Goal: Task Accomplishment & Management: Manage account settings

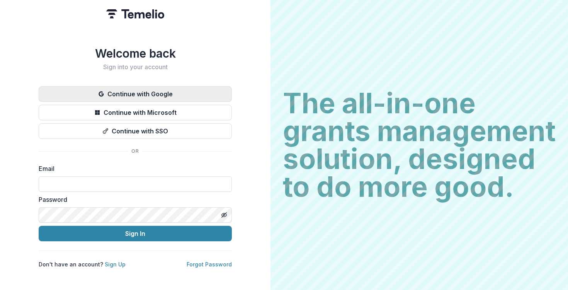
click at [146, 90] on button "Continue with Google" at bounding box center [135, 93] width 193 height 15
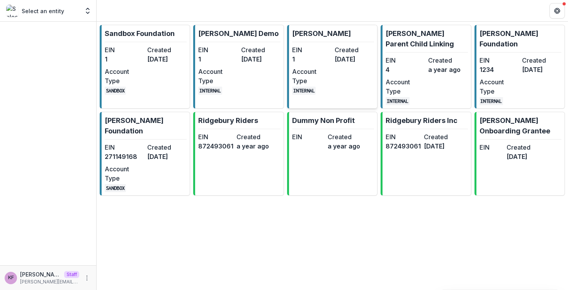
click at [334, 65] on div "EIN 1 Created 2 years ago Account Type INTERNAL" at bounding box center [333, 69] width 82 height 49
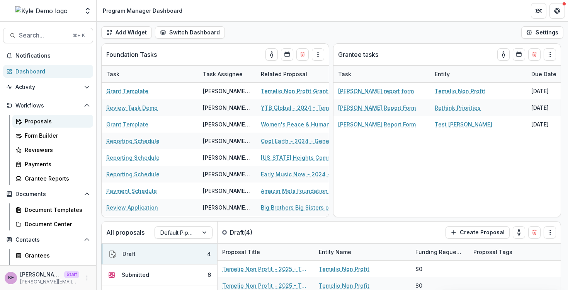
click at [47, 122] on div "Proposals" at bounding box center [56, 121] width 62 height 8
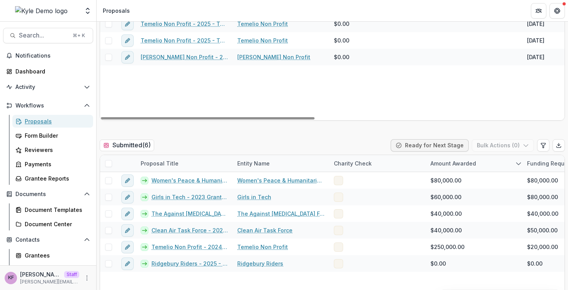
scroll to position [157, 0]
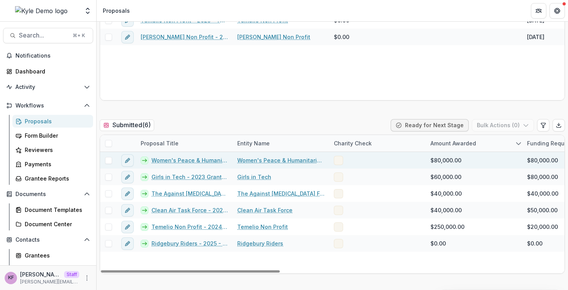
click at [338, 161] on span at bounding box center [338, 160] width 9 height 9
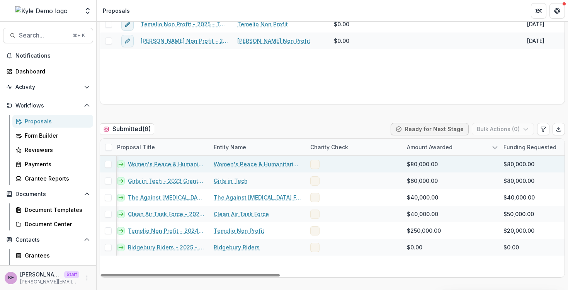
scroll to position [0, 0]
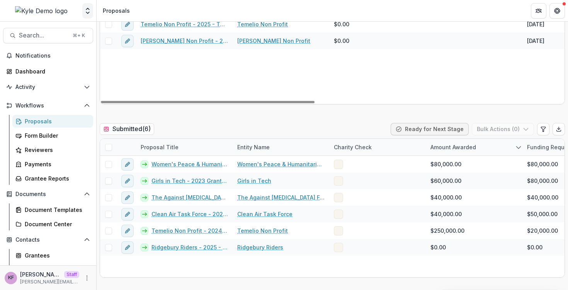
click at [88, 13] on polyline "Open entity switcher" at bounding box center [87, 13] width 3 height 2
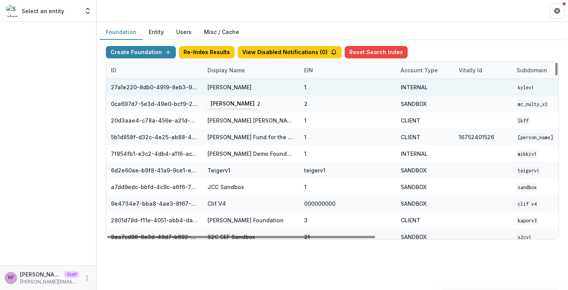
click at [244, 82] on div "[PERSON_NAME]" at bounding box center [251, 87] width 87 height 17
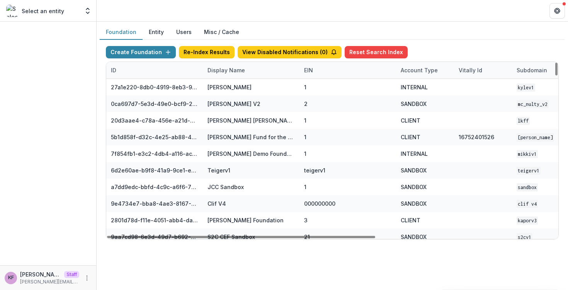
click at [247, 77] on div "Display Name" at bounding box center [251, 70] width 97 height 17
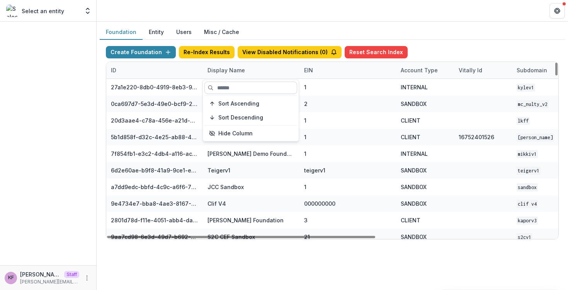
click at [247, 92] on input at bounding box center [251, 88] width 93 height 12
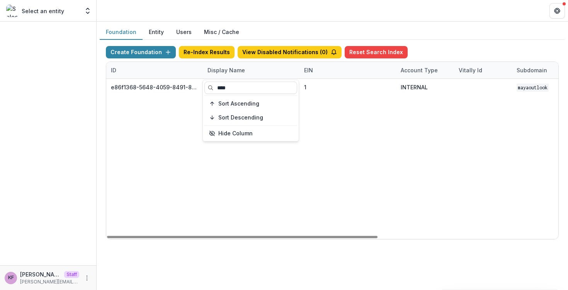
type input "****"
click at [273, 192] on div "e86f1368-5648-4059-8491-8aa8c9a17800 Maya Outlook Foundation 1 INTERNAL mayaout…" at bounding box center [483, 159] width 754 height 160
click at [248, 72] on div "Display Name" at bounding box center [251, 70] width 97 height 17
click at [248, 84] on input "****" at bounding box center [251, 88] width 93 height 12
click at [244, 85] on input "****" at bounding box center [251, 88] width 93 height 12
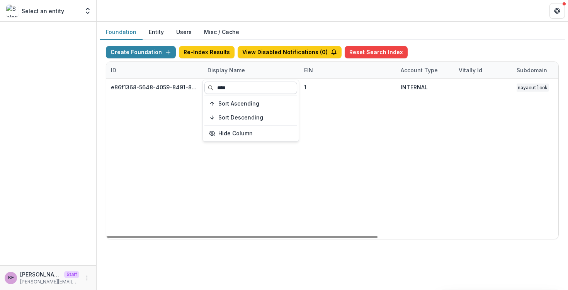
click at [244, 85] on input "****" at bounding box center [251, 88] width 93 height 12
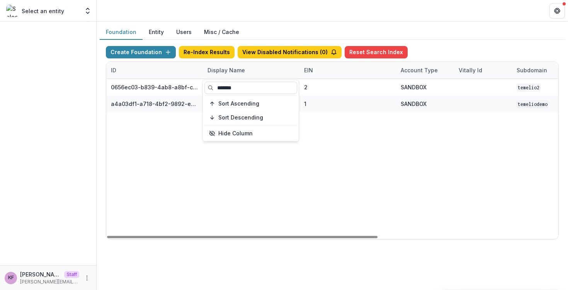
type input "*******"
click at [237, 187] on div "0656ec03-b839-4ab8-a8bf-ca5bcf795dc2 Temelio Sandbox 2 2 SANDBOX temelio2 Apr 1…" at bounding box center [483, 159] width 754 height 160
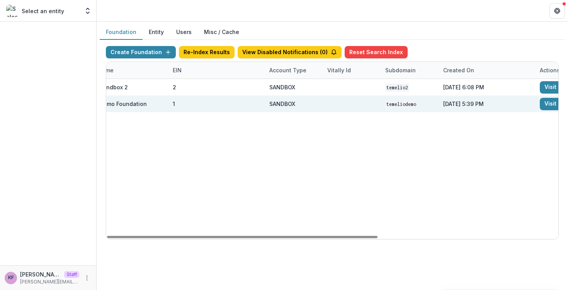
scroll to position [0, 217]
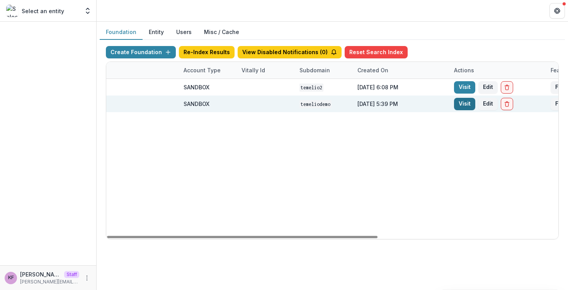
click at [468, 103] on link "Visit" at bounding box center [464, 104] width 21 height 12
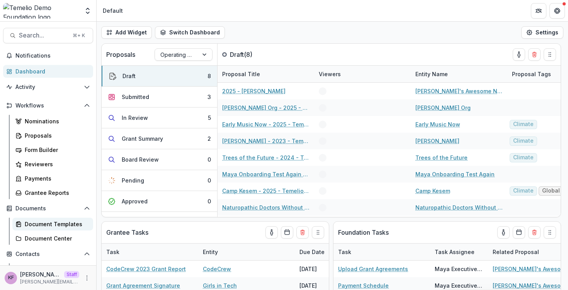
scroll to position [99, 0]
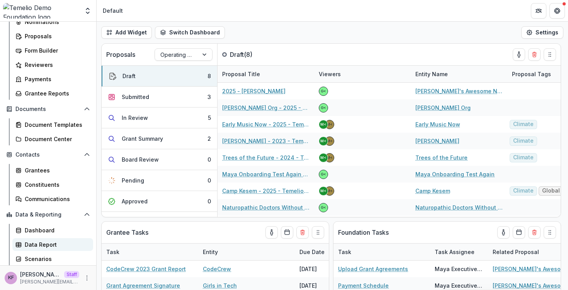
click at [44, 242] on div "Data Report" at bounding box center [56, 245] width 62 height 8
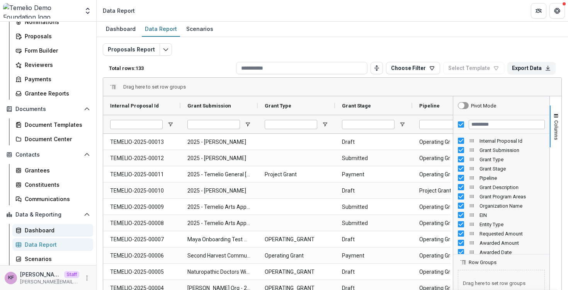
click at [49, 232] on div "Dashboard" at bounding box center [56, 230] width 62 height 8
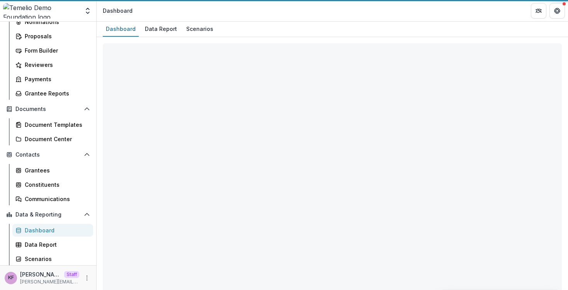
select select "**********"
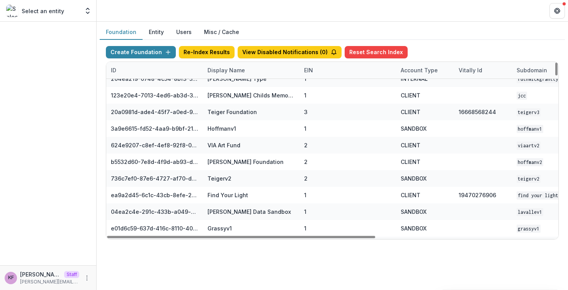
scroll to position [222, 0]
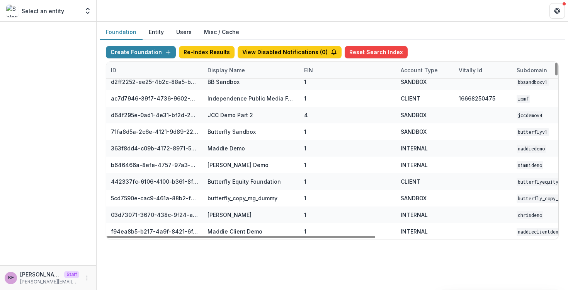
click at [246, 69] on div "Display Name" at bounding box center [226, 70] width 47 height 8
click at [236, 84] on input at bounding box center [251, 88] width 93 height 12
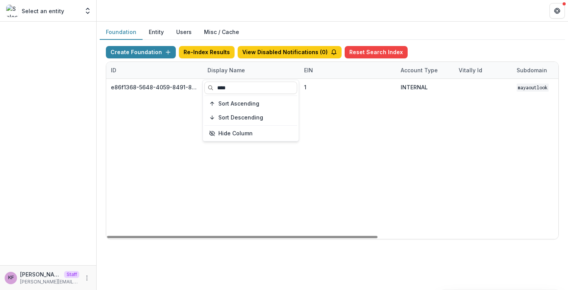
scroll to position [0, 0]
type input "****"
click at [294, 169] on div "e86f1368-5648-4059-8491-8aa8c9a17800 Maya Outlook Foundation 1 INTERNAL mayaout…" at bounding box center [483, 159] width 754 height 160
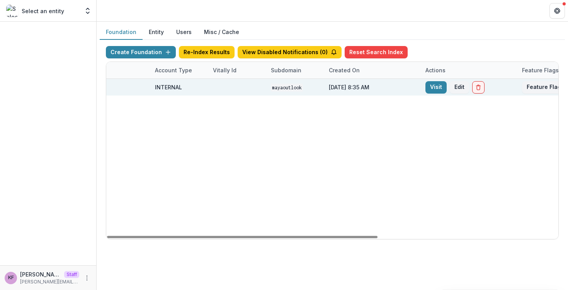
scroll to position [0, 253]
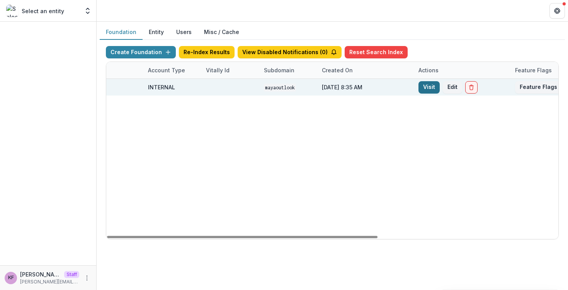
click at [430, 88] on link "Visit" at bounding box center [429, 87] width 21 height 12
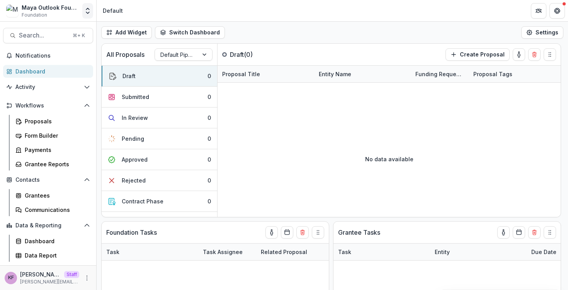
click at [85, 10] on icon "Open entity switcher" at bounding box center [88, 11] width 8 height 8
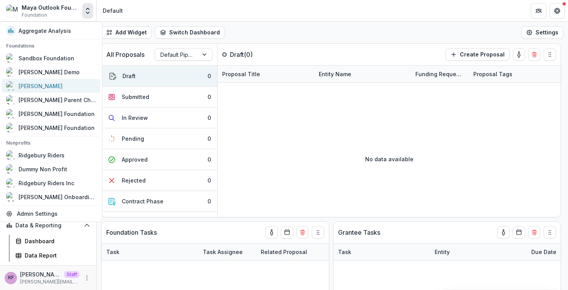
click at [58, 84] on div "[PERSON_NAME]" at bounding box center [51, 85] width 90 height 9
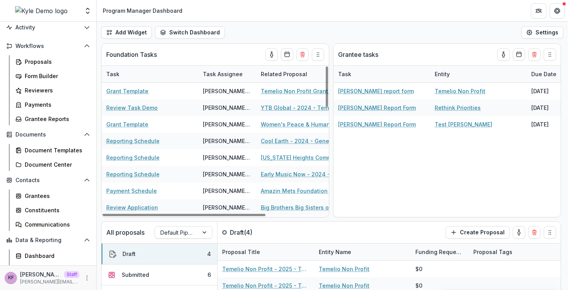
scroll to position [99, 0]
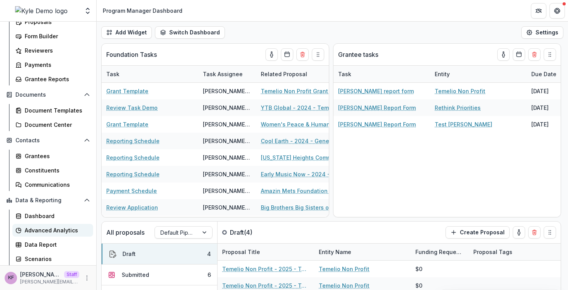
click at [60, 232] on div "Advanced Analytics" at bounding box center [56, 230] width 62 height 8
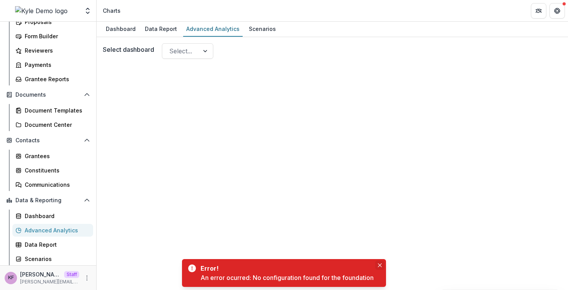
click at [380, 268] on button "Close" at bounding box center [379, 265] width 9 height 9
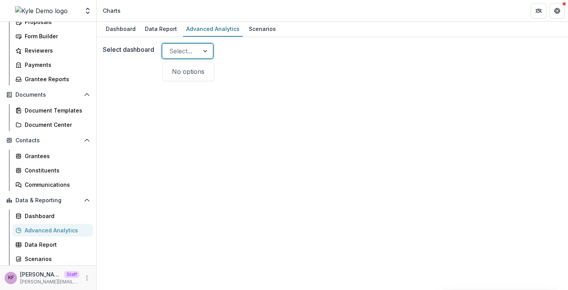
click at [199, 48] on div "Select..." at bounding box center [180, 51] width 37 height 12
click at [193, 72] on div "No options" at bounding box center [188, 71] width 48 height 15
click at [203, 51] on div at bounding box center [206, 51] width 14 height 15
click at [153, 30] on div "Data Report" at bounding box center [161, 28] width 38 height 11
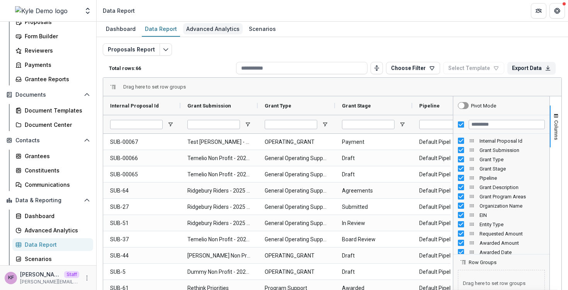
click at [200, 35] on link "Advanced Analytics" at bounding box center [213, 29] width 60 height 15
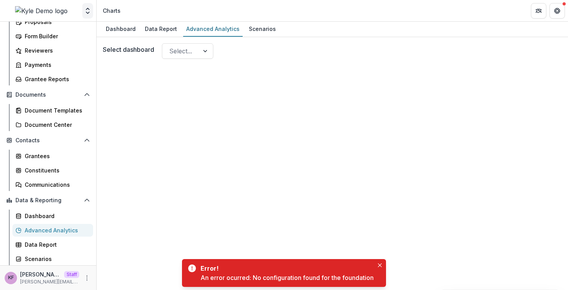
click at [84, 16] on button "Open entity switcher" at bounding box center [87, 10] width 11 height 15
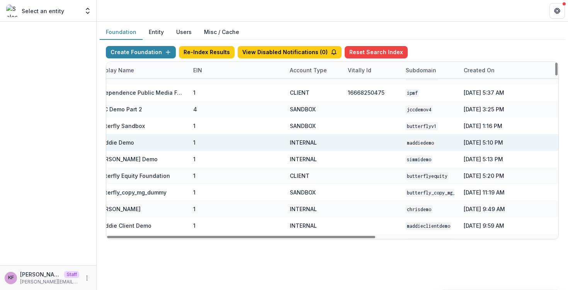
scroll to position [227, 205]
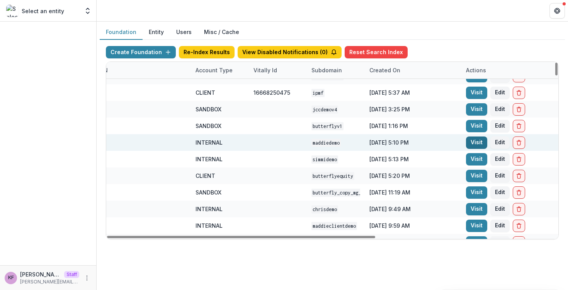
click at [469, 137] on link "Visit" at bounding box center [476, 143] width 21 height 12
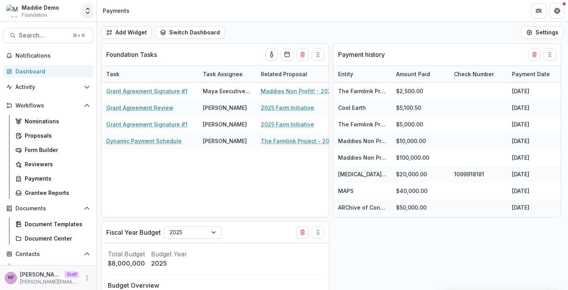
click at [88, 14] on icon "Open entity switcher" at bounding box center [88, 11] width 8 height 8
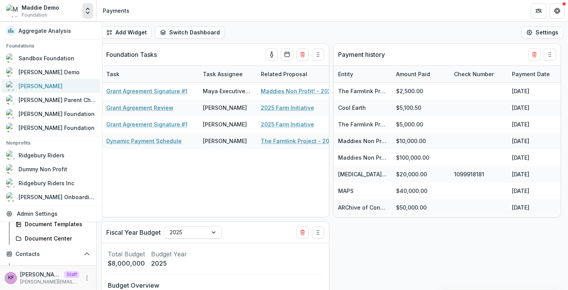
click at [49, 82] on div "[PERSON_NAME]" at bounding box center [51, 85] width 90 height 9
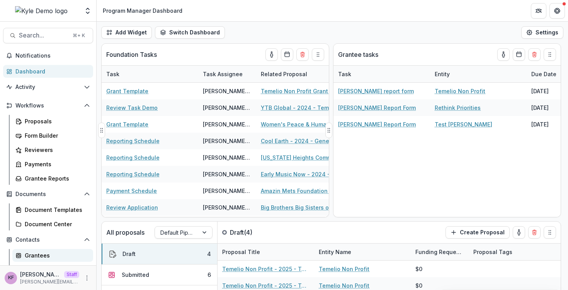
click at [42, 255] on div "Grantees" at bounding box center [56, 255] width 62 height 8
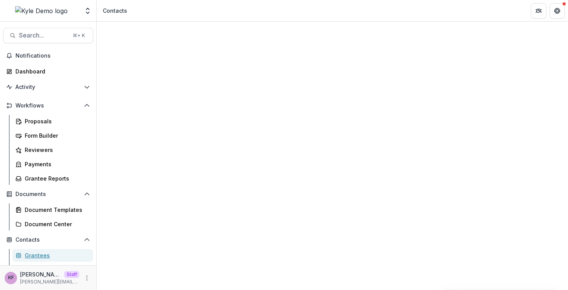
scroll to position [0, 1056]
drag, startPoint x: 349, startPoint y: 93, endPoint x: 387, endPoint y: 92, distance: 38.3
drag, startPoint x: 387, startPoint y: 92, endPoint x: 358, endPoint y: 96, distance: 29.6
drag, startPoint x: 290, startPoint y: 95, endPoint x: 301, endPoint y: 95, distance: 10.8
drag, startPoint x: 301, startPoint y: 95, endPoint x: 308, endPoint y: 95, distance: 6.6
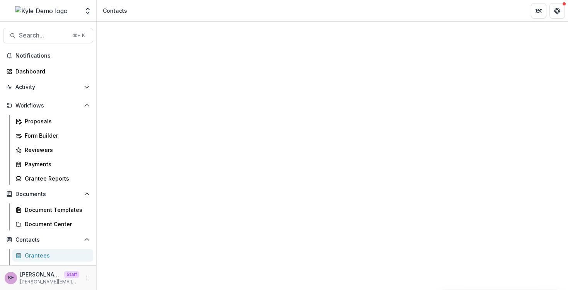
scroll to position [0, 1082]
click at [89, 14] on icon "Open entity switcher" at bounding box center [88, 11] width 8 height 8
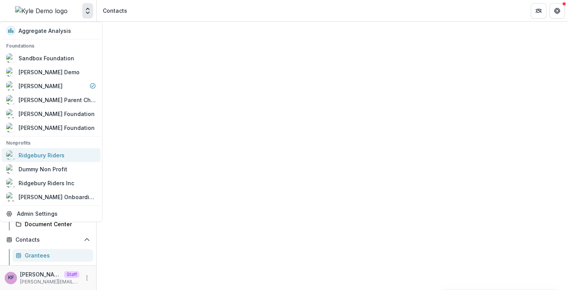
click at [63, 158] on div "Ridgebury Riders" at bounding box center [42, 155] width 46 height 8
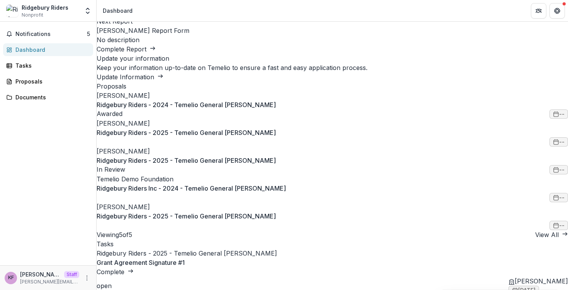
scroll to position [49, 0]
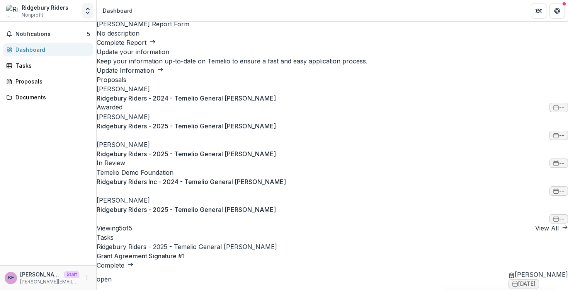
click at [87, 15] on button "Open entity switcher" at bounding box center [87, 10] width 11 height 15
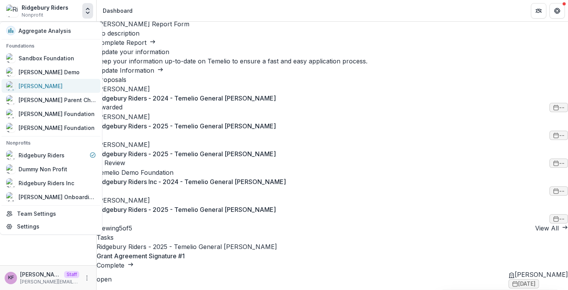
click at [53, 91] on link "Kyle Demo" at bounding box center [51, 86] width 99 height 14
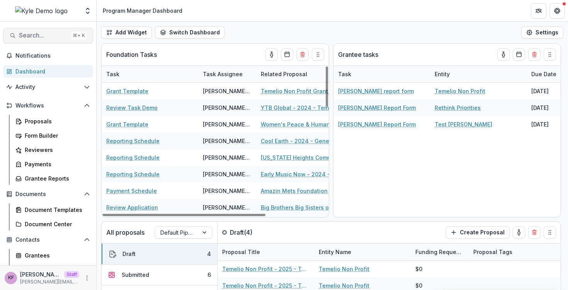
click at [45, 30] on button "Search... ⌘ + K" at bounding box center [48, 35] width 90 height 15
type input "******"
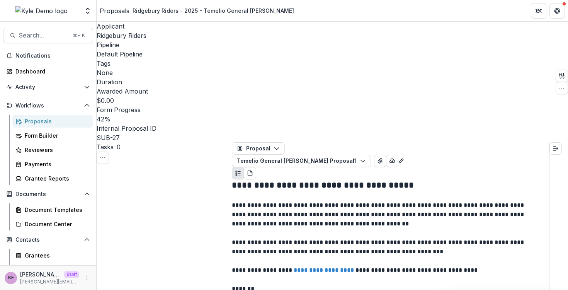
select select "*********"
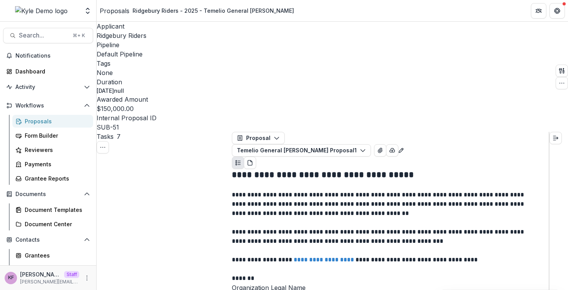
scroll to position [371, 0]
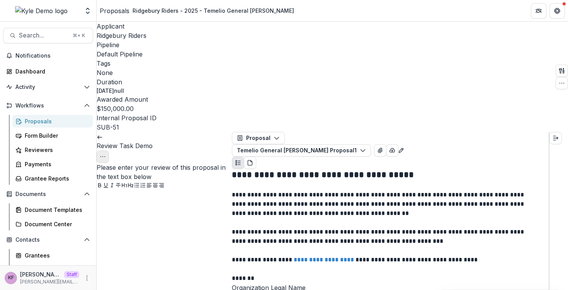
click at [106, 154] on icon "Options" at bounding box center [103, 157] width 6 height 6
click at [193, 167] on button "Cancel Task" at bounding box center [202, 173] width 54 height 13
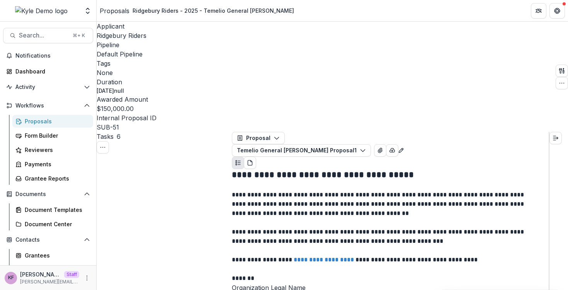
scroll to position [357, 0]
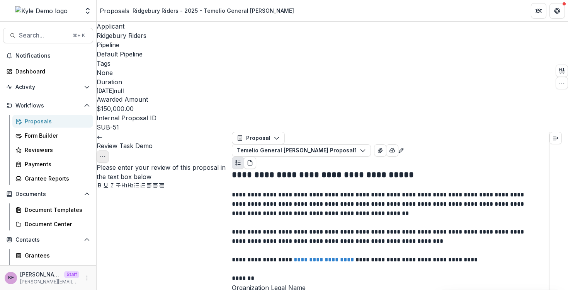
click at [109, 150] on button "Options" at bounding box center [103, 156] width 12 height 12
click at [201, 167] on button "Cancel Task" at bounding box center [202, 173] width 54 height 13
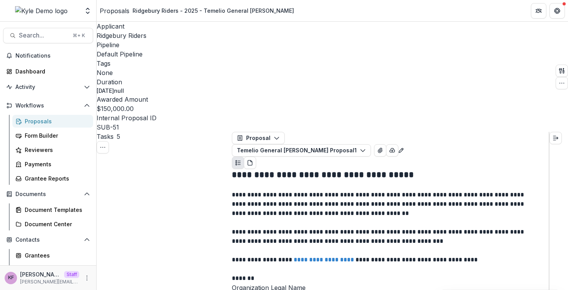
scroll to position [308, 0]
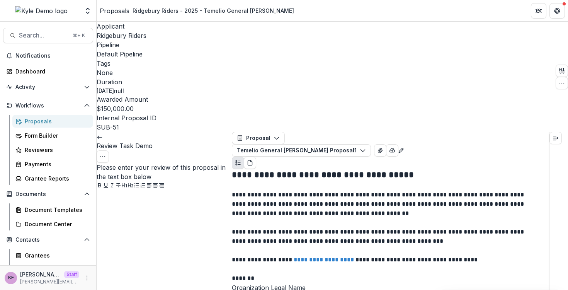
click at [111, 132] on div "Review Task Demo View task Cancel Task" at bounding box center [164, 147] width 135 height 31
click at [103, 133] on link at bounding box center [100, 137] width 6 height 8
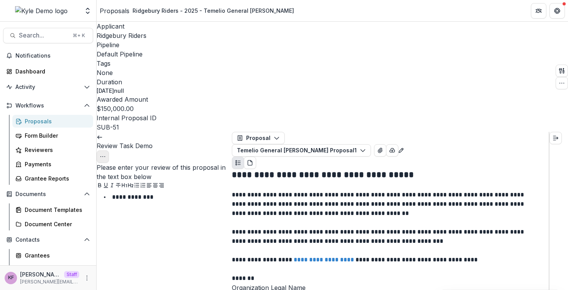
click at [109, 150] on button "Options" at bounding box center [103, 156] width 12 height 12
click at [202, 167] on button "Cancel Task" at bounding box center [202, 173] width 54 height 13
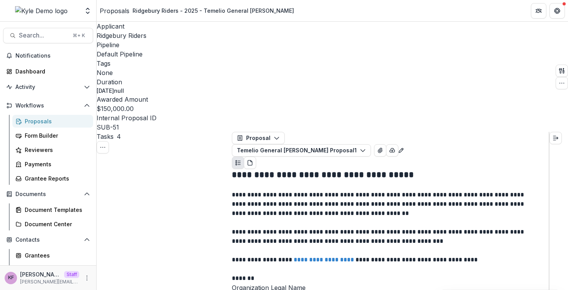
scroll to position [26, 0]
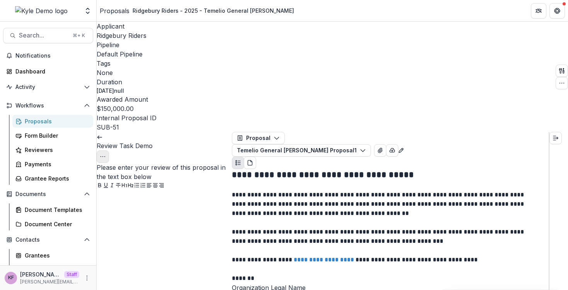
click at [109, 150] on button "Options" at bounding box center [103, 156] width 12 height 12
click at [211, 167] on button "Cancel Task" at bounding box center [202, 173] width 54 height 13
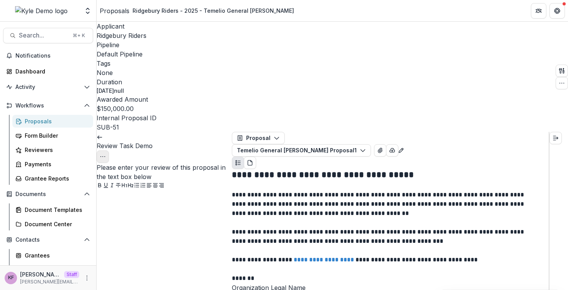
click at [106, 154] on icon "Options" at bounding box center [103, 157] width 6 height 6
click at [201, 167] on button "Cancel Task" at bounding box center [202, 173] width 54 height 13
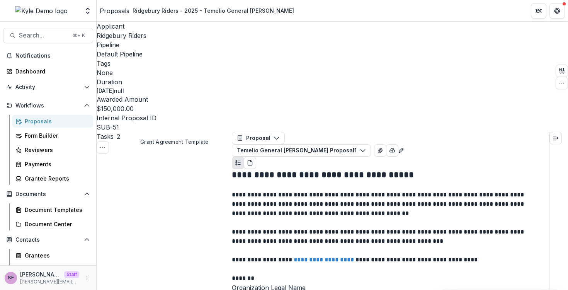
scroll to position [775, 0]
click at [36, 74] on div "Dashboard" at bounding box center [51, 71] width 72 height 8
